Goal: Task Accomplishment & Management: Manage account settings

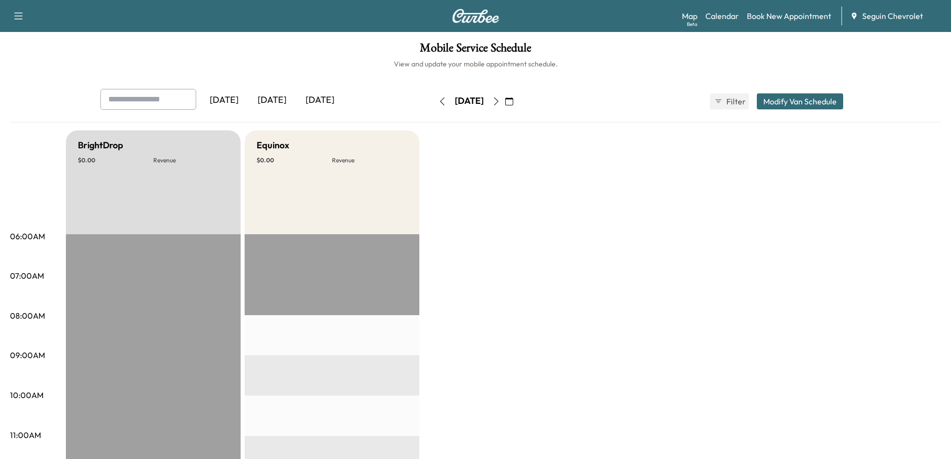
click at [513, 99] on icon "button" at bounding box center [509, 101] width 8 height 8
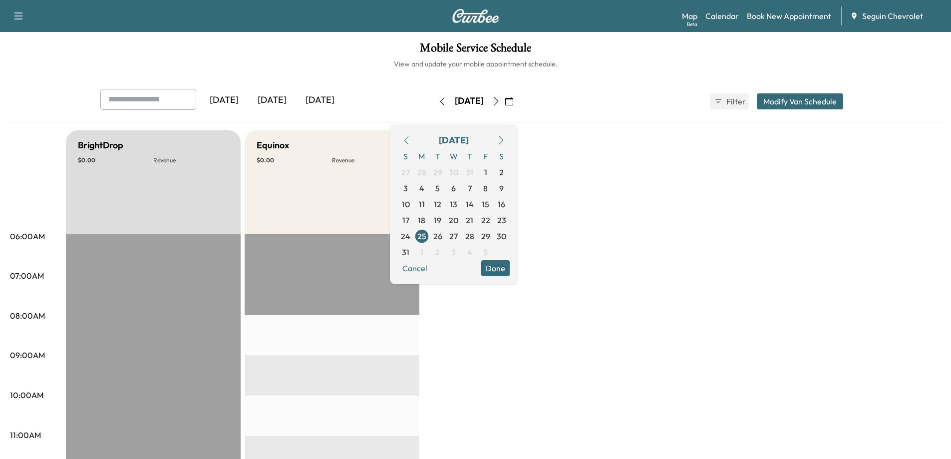
click at [498, 98] on icon "button" at bounding box center [496, 101] width 4 height 8
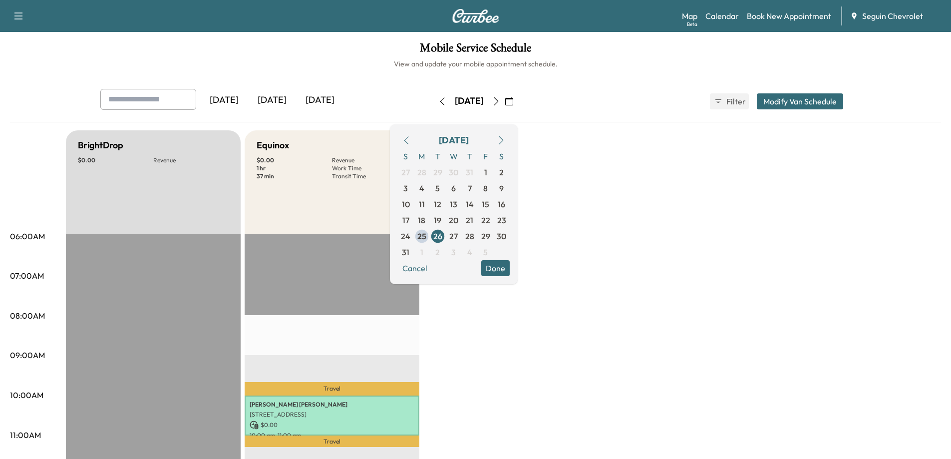
click at [500, 102] on icon "button" at bounding box center [496, 101] width 8 height 8
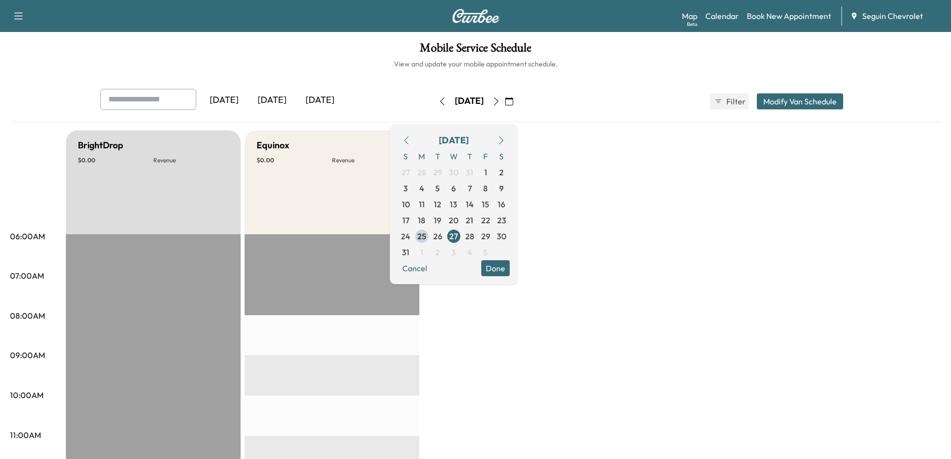
click at [438, 100] on icon "button" at bounding box center [442, 101] width 8 height 8
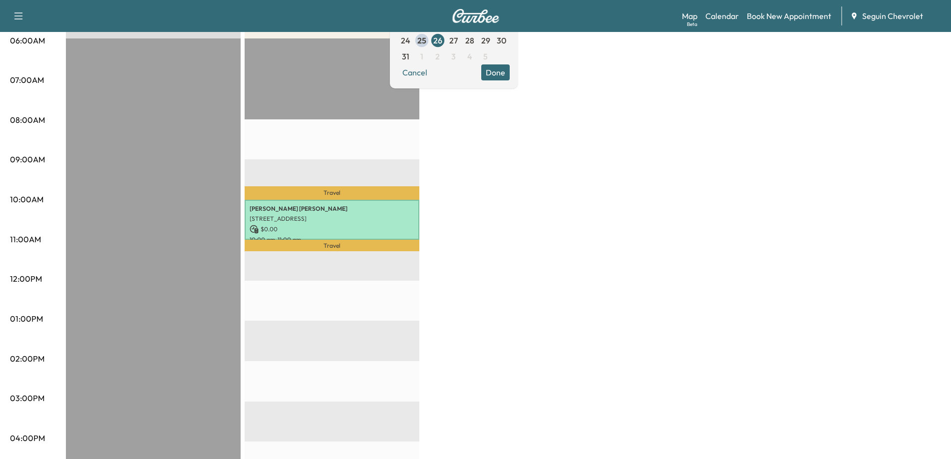
scroll to position [200, 0]
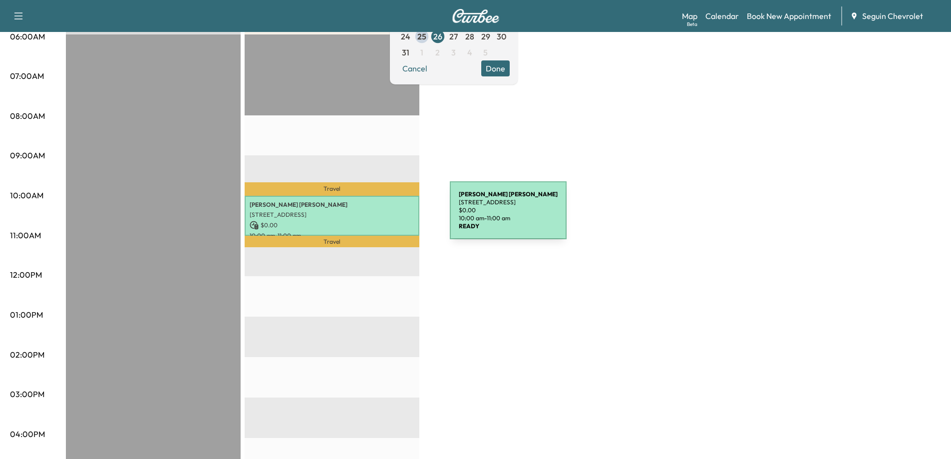
click at [375, 216] on p "[STREET_ADDRESS]" at bounding box center [332, 215] width 165 height 8
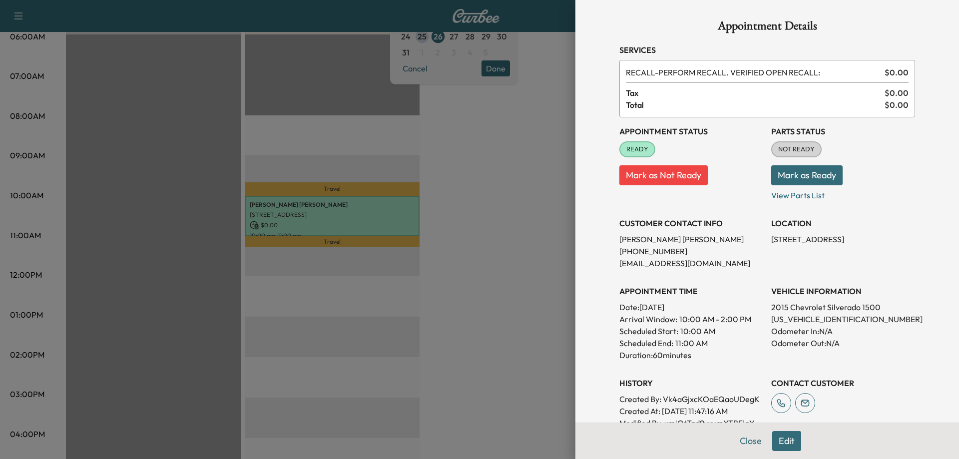
click at [792, 178] on button "Mark as Ready" at bounding box center [806, 175] width 71 height 20
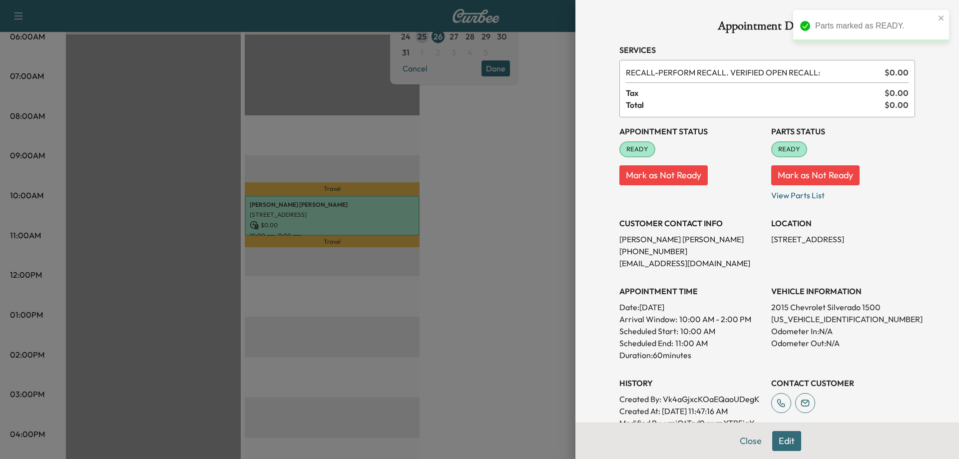
click at [543, 170] on div at bounding box center [479, 229] width 959 height 459
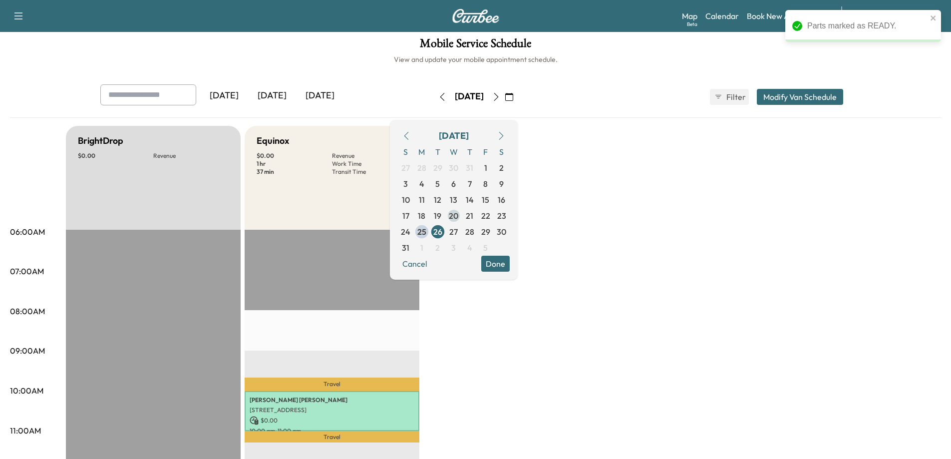
scroll to position [0, 0]
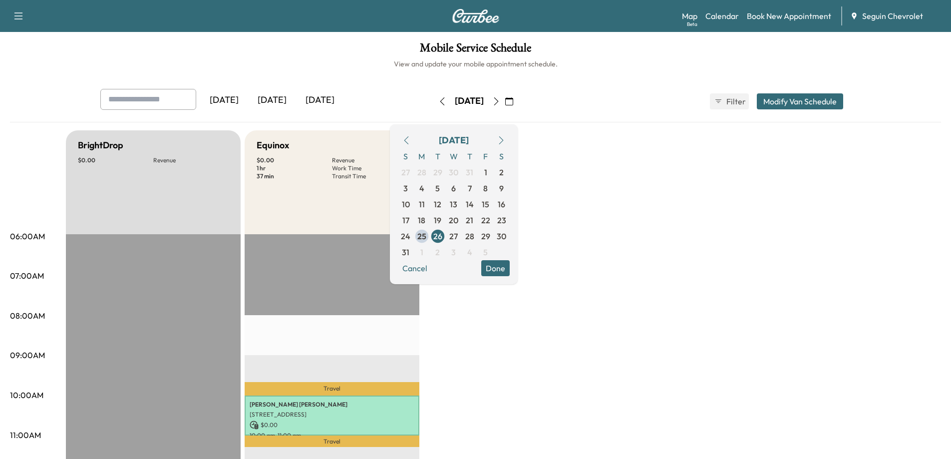
click at [500, 100] on icon "button" at bounding box center [496, 101] width 8 height 8
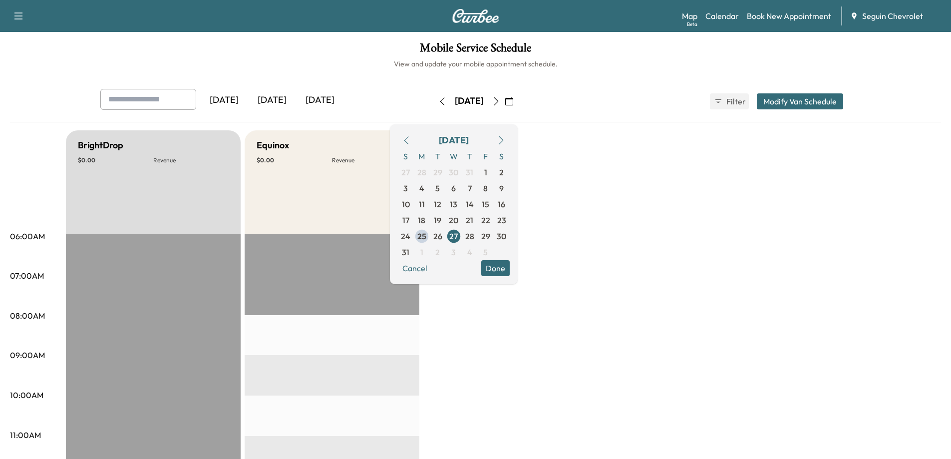
click at [500, 104] on icon "button" at bounding box center [496, 101] width 8 height 8
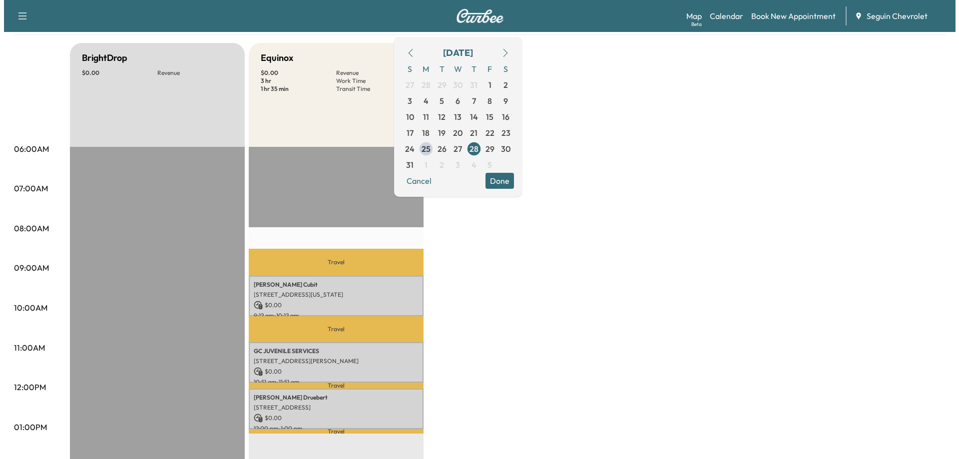
scroll to position [150, 0]
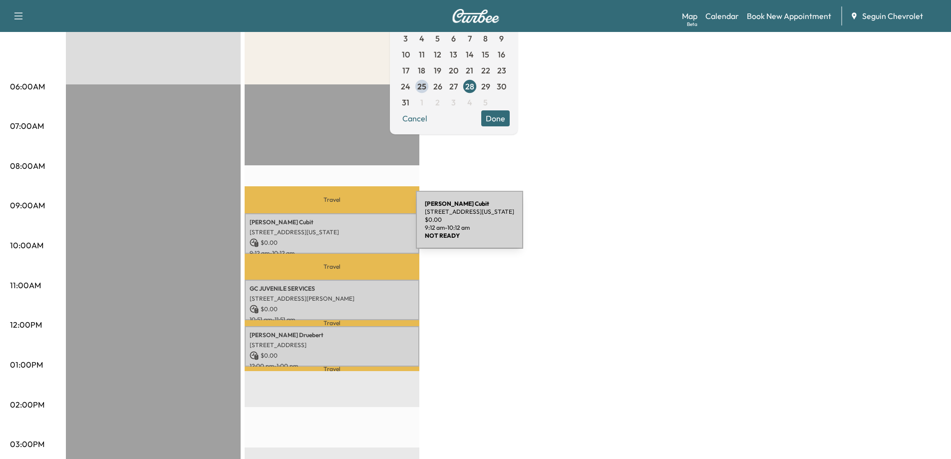
click at [341, 226] on div "[PERSON_NAME] [STREET_ADDRESS][US_STATE] $ 0.00 9:12 am - 10:12 am" at bounding box center [332, 233] width 175 height 40
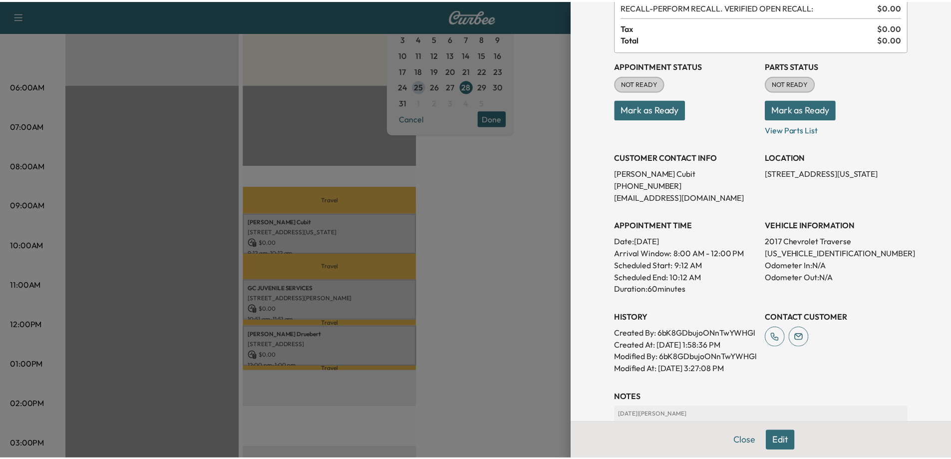
scroll to position [0, 0]
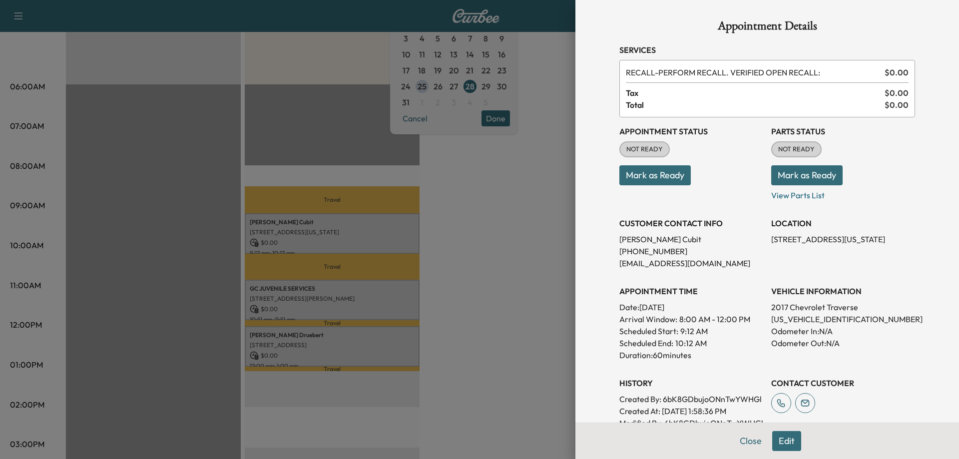
click at [784, 447] on button "Edit" at bounding box center [786, 441] width 29 height 20
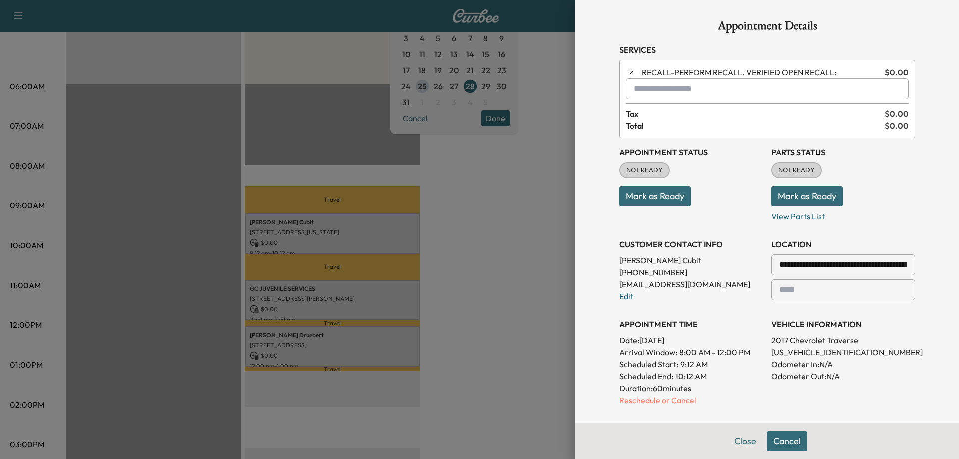
click at [776, 439] on button "Cancel" at bounding box center [786, 441] width 40 height 20
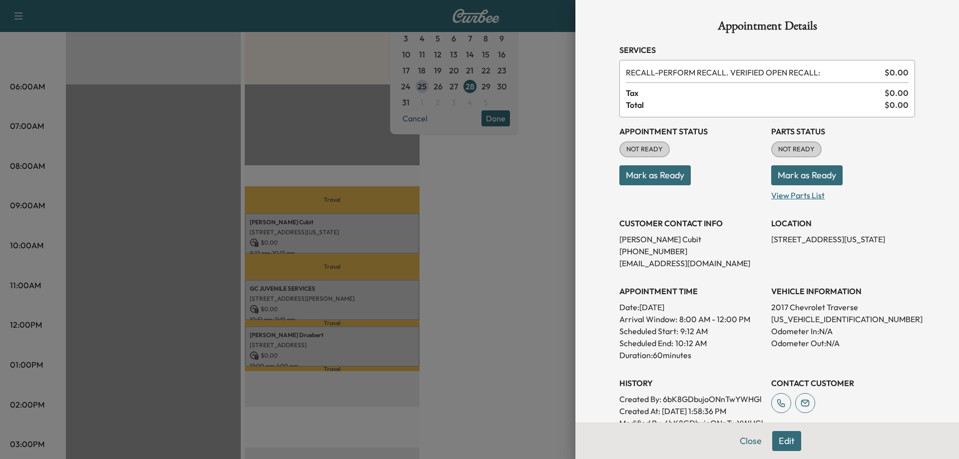
click at [794, 196] on p "View Parts List" at bounding box center [843, 193] width 144 height 16
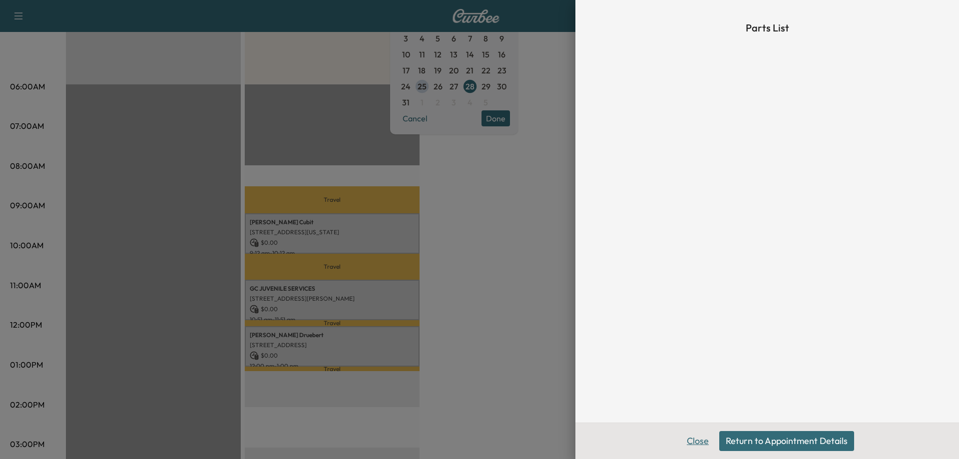
click at [698, 437] on button "Close" at bounding box center [697, 441] width 35 height 20
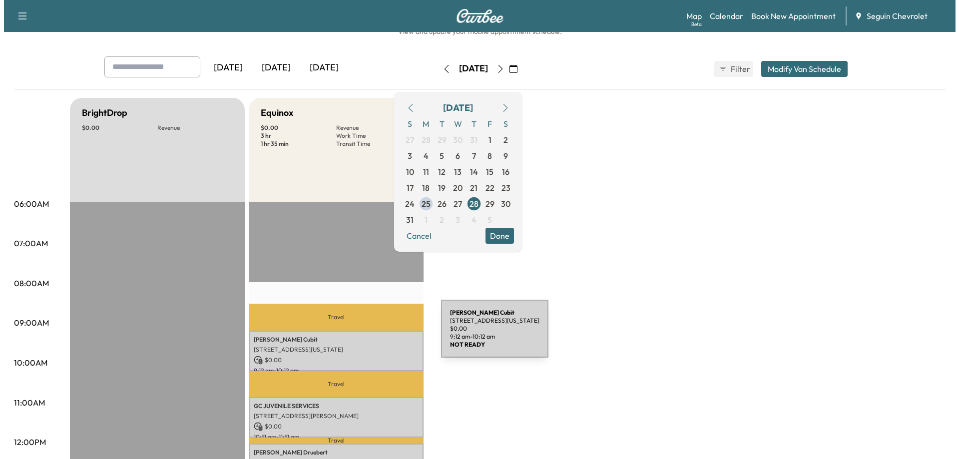
scroll to position [50, 0]
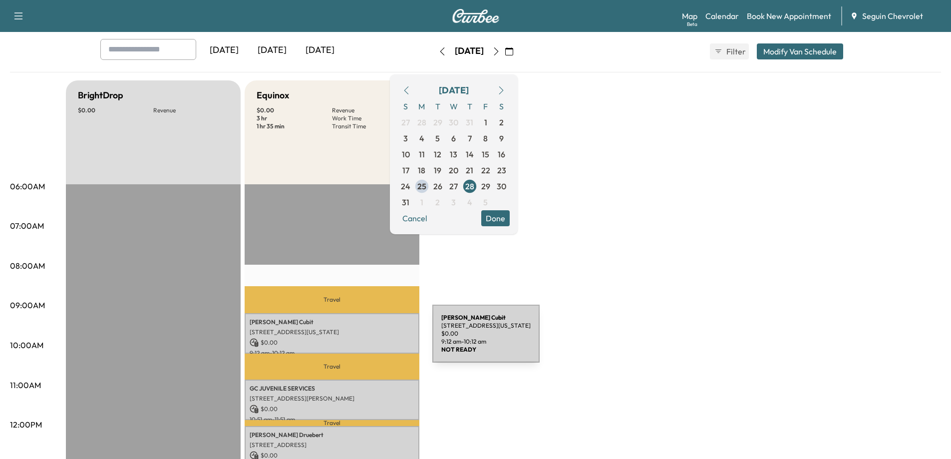
click at [358, 340] on p "$ 0.00" at bounding box center [332, 342] width 165 height 9
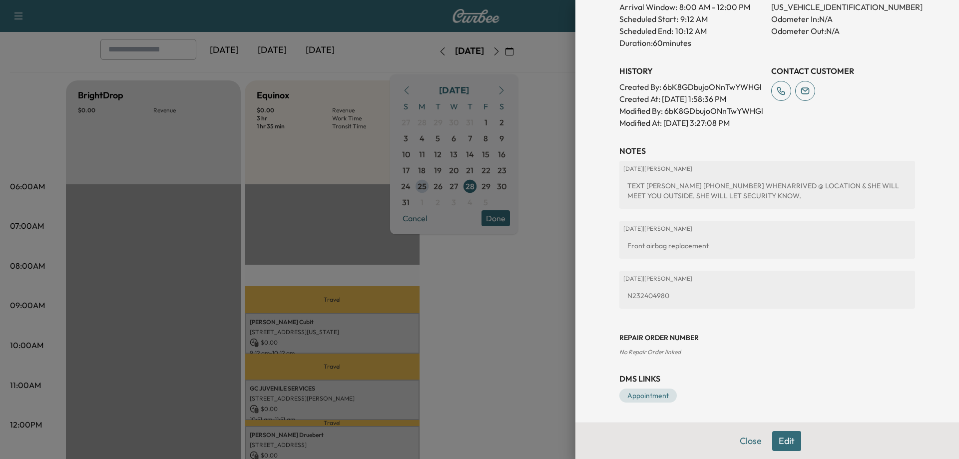
scroll to position [336, 0]
drag, startPoint x: 664, startPoint y: 297, endPoint x: 611, endPoint y: 298, distance: 52.9
click at [611, 298] on div "Appointment Details Services RECALL - PERFORM RECALL. VERIFIED OPEN RECALL: $ 0…" at bounding box center [767, 55] width 320 height 734
copy div "N232404980"
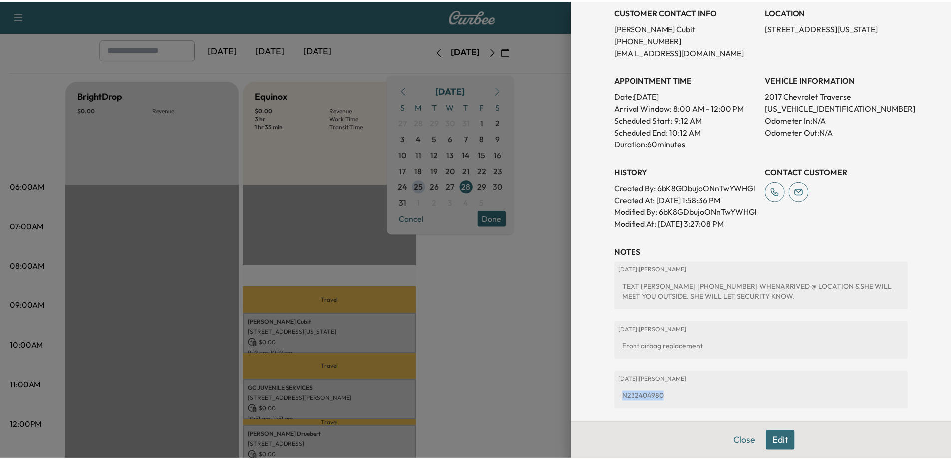
scroll to position [186, 0]
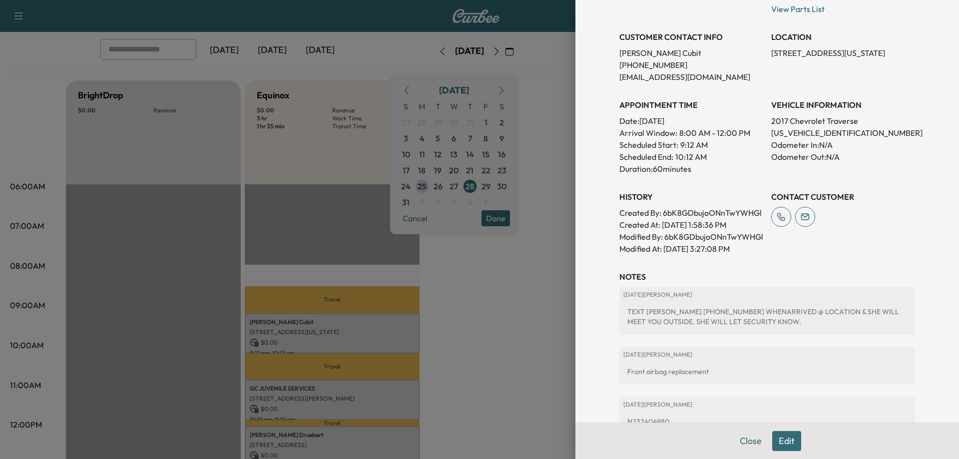
click at [874, 153] on p "Odometer Out: N/A" at bounding box center [843, 157] width 144 height 12
drag, startPoint x: 848, startPoint y: 134, endPoint x: 760, endPoint y: 137, distance: 87.4
click at [760, 137] on div "Appointment Status NOT READY Mark as Ready Parts Status NOT READY Mark as Ready…" at bounding box center [767, 93] width 296 height 324
copy p "[US_VEHICLE_IDENTIFICATION_NUMBER]"
click at [514, 296] on div at bounding box center [479, 229] width 959 height 459
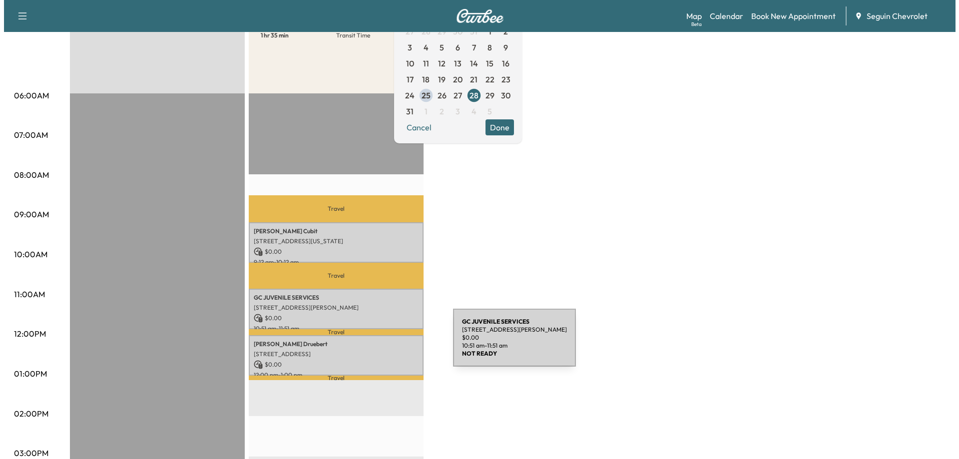
scroll to position [150, 0]
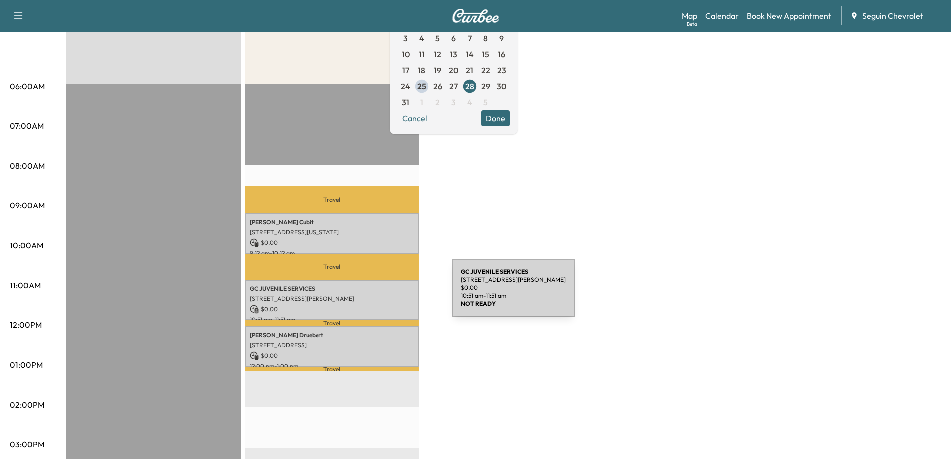
click at [377, 295] on p "[STREET_ADDRESS][PERSON_NAME]" at bounding box center [332, 299] width 165 height 8
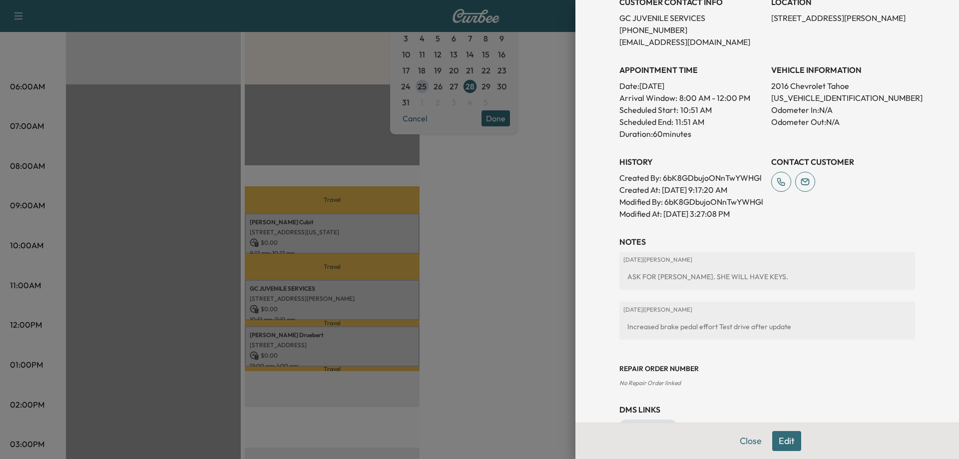
scroll to position [126, 0]
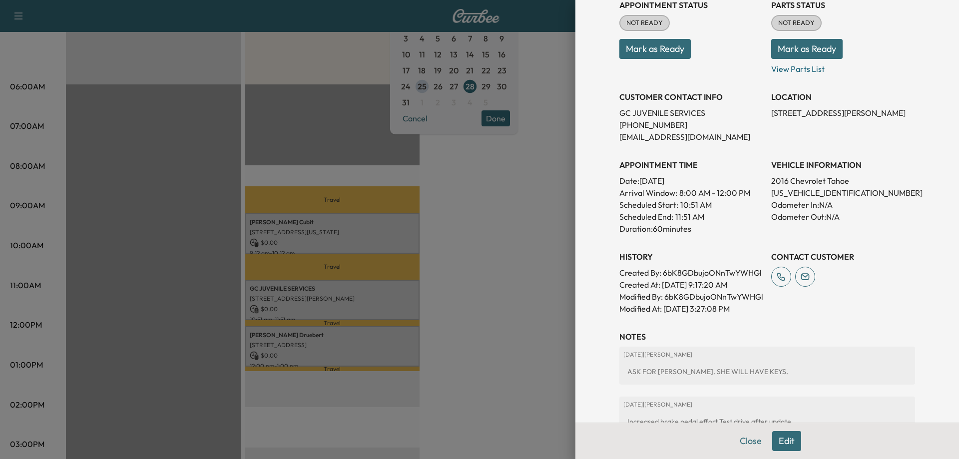
click at [522, 253] on div at bounding box center [479, 229] width 959 height 459
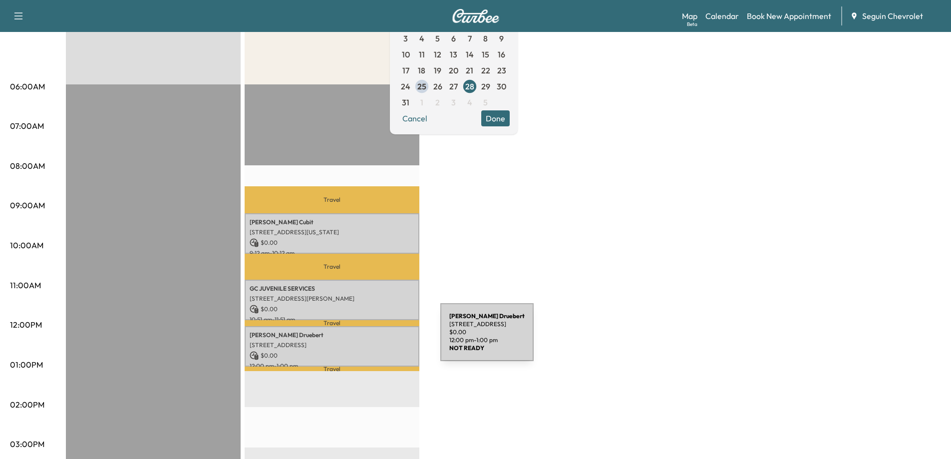
click at [364, 341] on p "[STREET_ADDRESS]" at bounding box center [332, 345] width 165 height 8
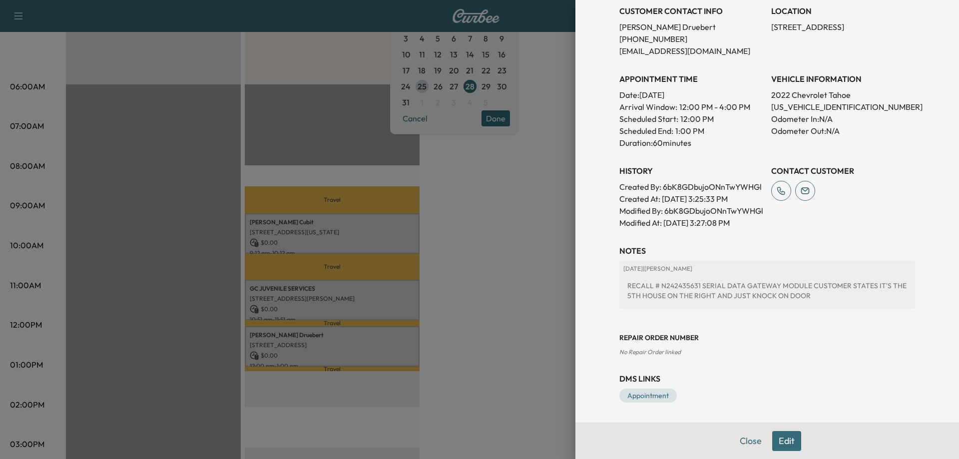
scroll to position [186, 0]
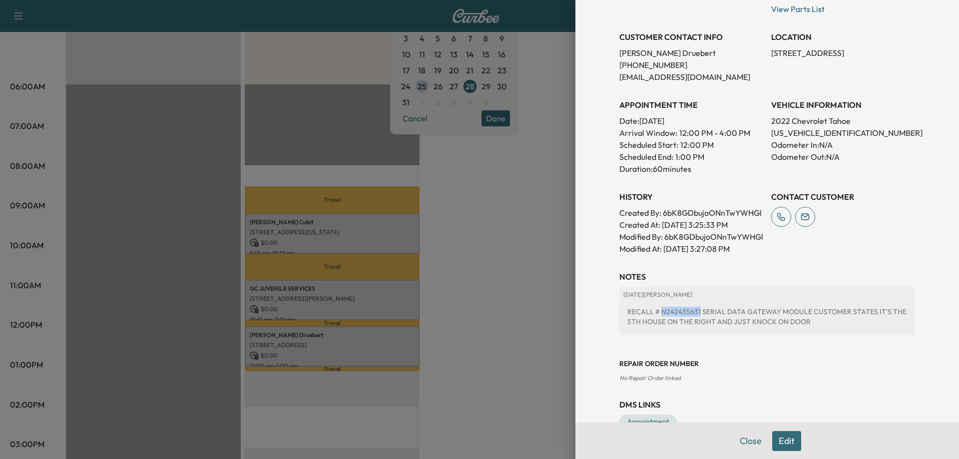
drag, startPoint x: 691, startPoint y: 335, endPoint x: 653, endPoint y: 338, distance: 37.5
click at [653, 331] on div "RECALL # N242435631 SERIAL DATA GATEWAY MODULE CUSTOMER STATES IT'S THE 5TH HOU…" at bounding box center [767, 317] width 288 height 28
copy div "N242435631"
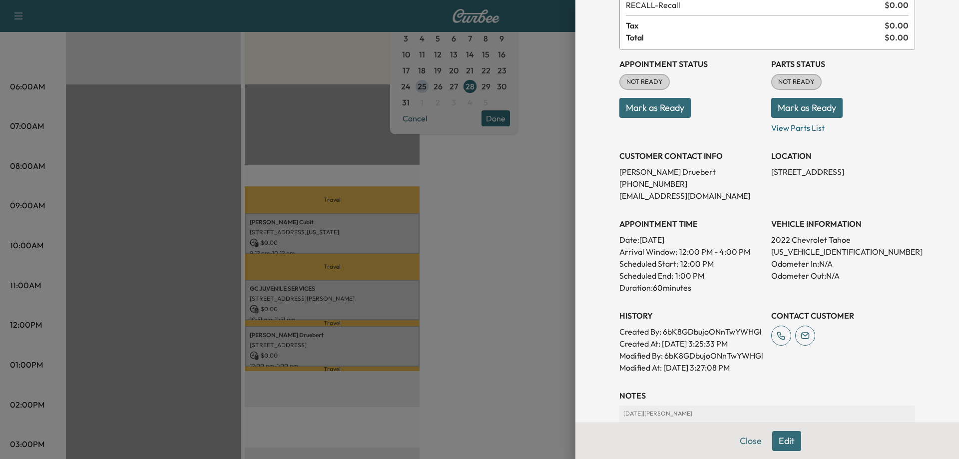
scroll to position [50, 0]
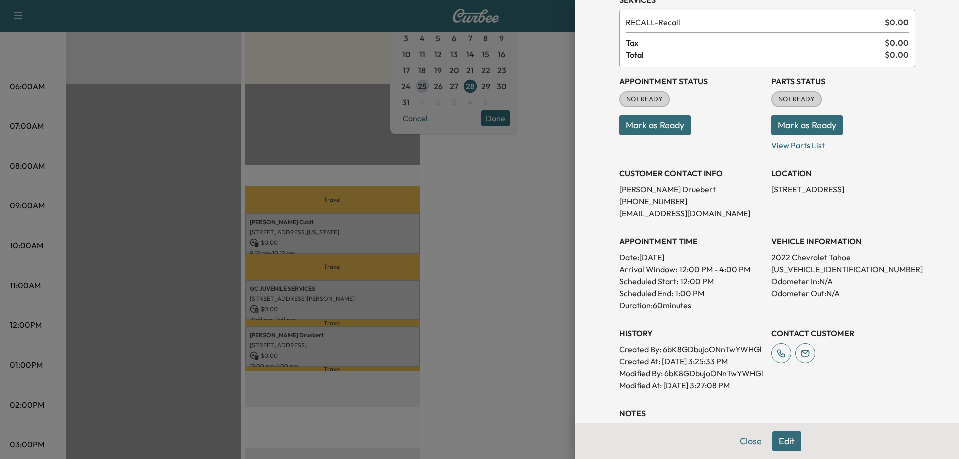
click at [742, 233] on div "APPOINTMENT TIME Date: [DATE] Arrival Window: 12:00 PM - 4:00 PM Scheduled Star…" at bounding box center [691, 269] width 144 height 84
click at [805, 126] on button "Mark as Ready" at bounding box center [806, 125] width 71 height 20
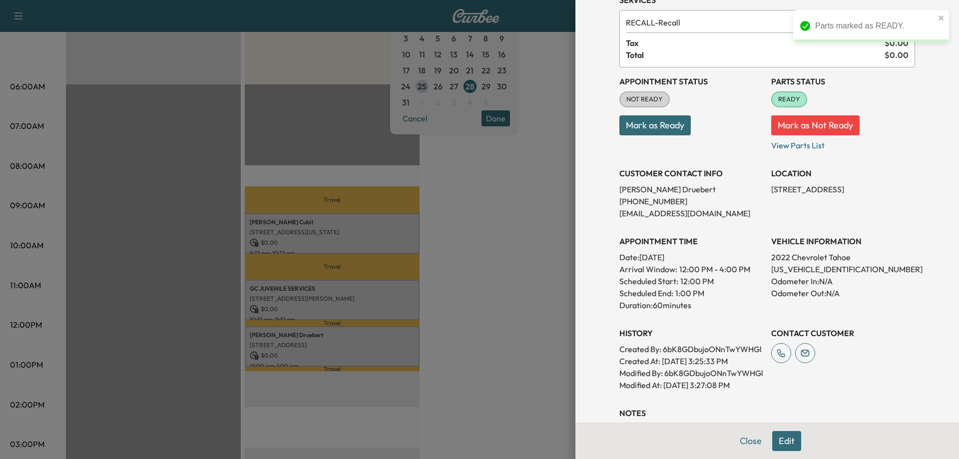
click at [509, 239] on div at bounding box center [479, 229] width 959 height 459
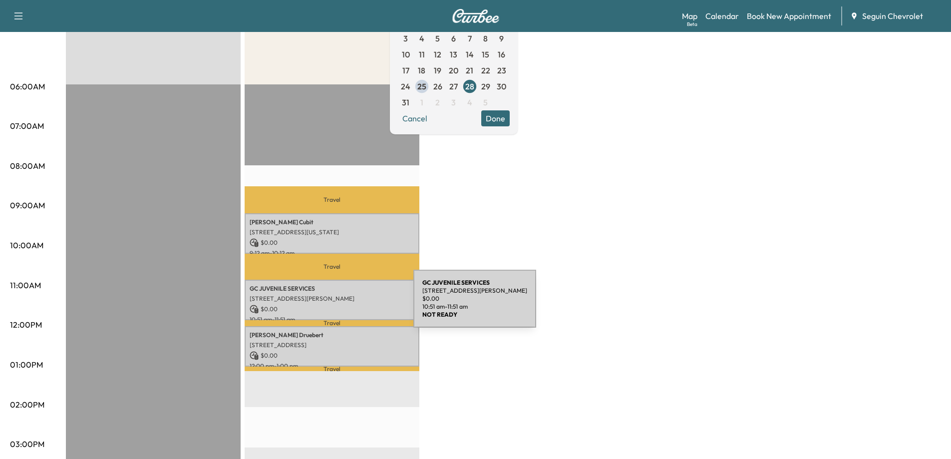
click at [339, 305] on p "$ 0.00" at bounding box center [332, 309] width 165 height 9
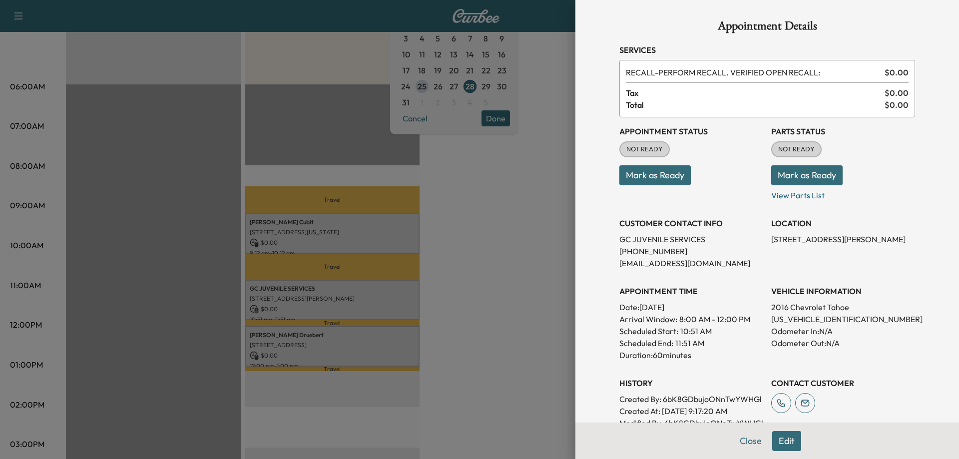
click at [823, 175] on button "Mark as Ready" at bounding box center [806, 175] width 71 height 20
click at [531, 247] on div at bounding box center [479, 229] width 959 height 459
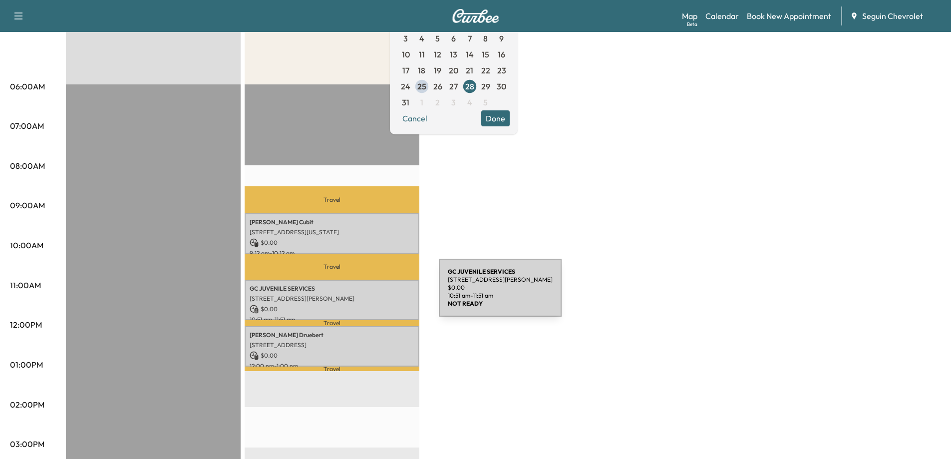
click at [364, 295] on p "[STREET_ADDRESS][PERSON_NAME]" at bounding box center [332, 299] width 165 height 8
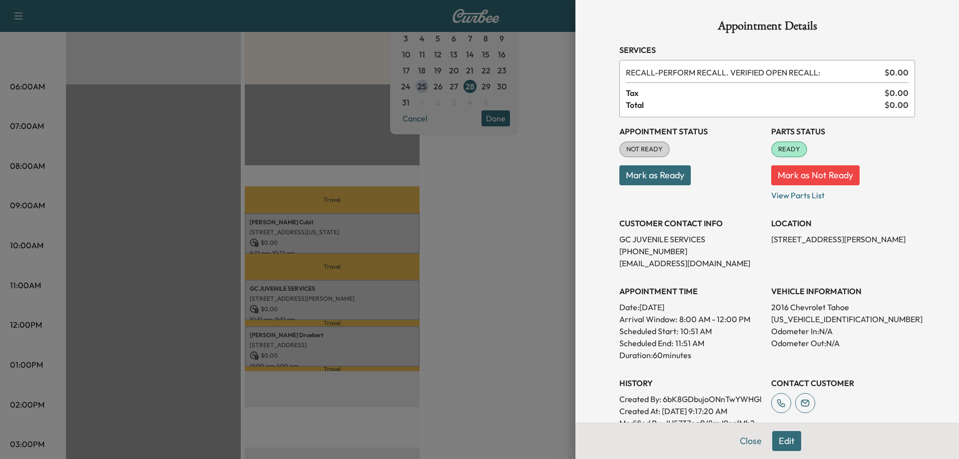
click at [475, 270] on div at bounding box center [479, 229] width 959 height 459
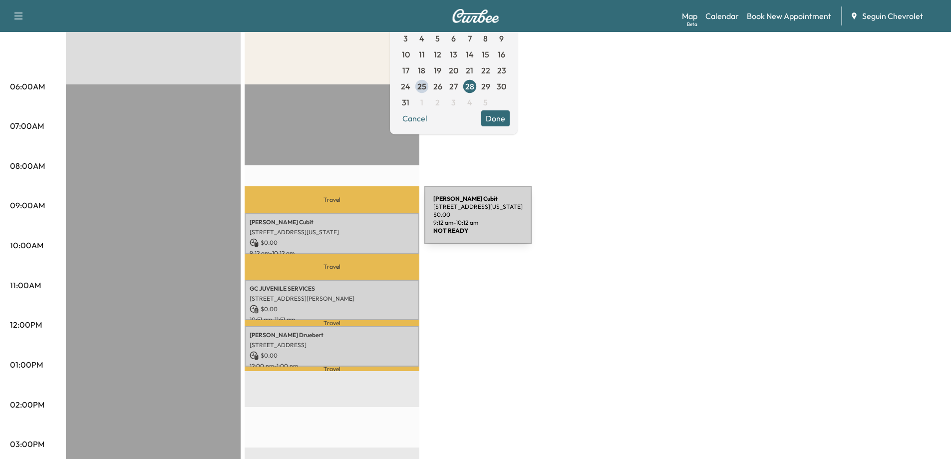
click at [350, 221] on p "[PERSON_NAME]" at bounding box center [332, 222] width 165 height 8
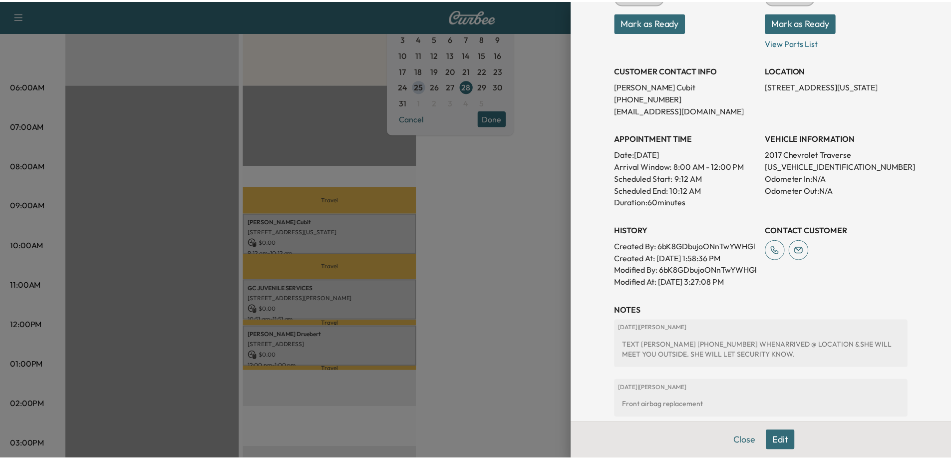
scroll to position [250, 0]
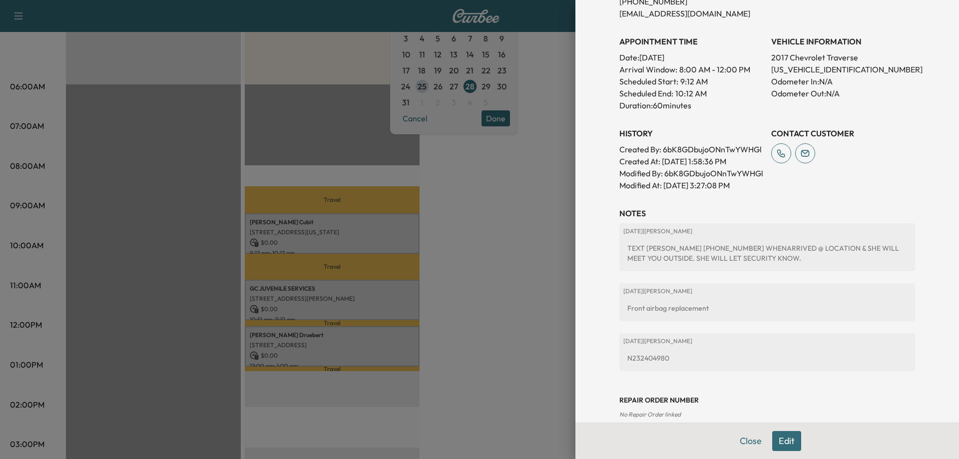
click at [462, 232] on div at bounding box center [479, 229] width 959 height 459
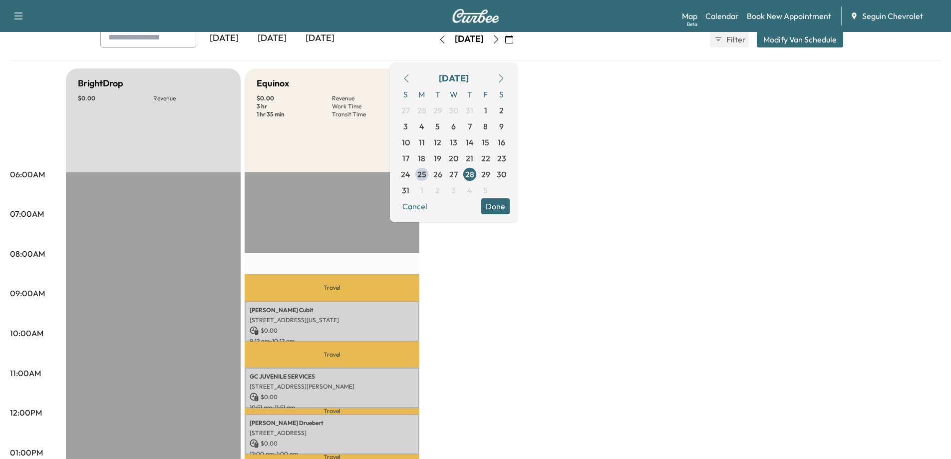
scroll to position [50, 0]
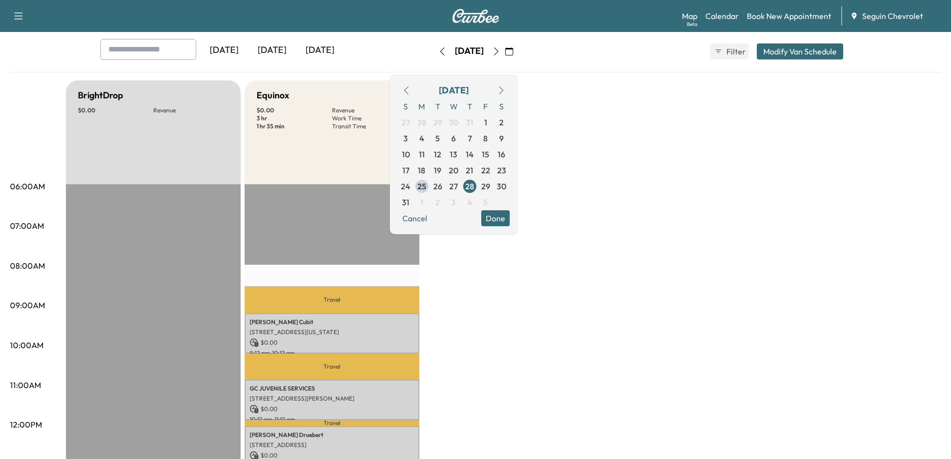
click at [510, 224] on button "Done" at bounding box center [495, 218] width 28 height 16
